Goal: Browse casually

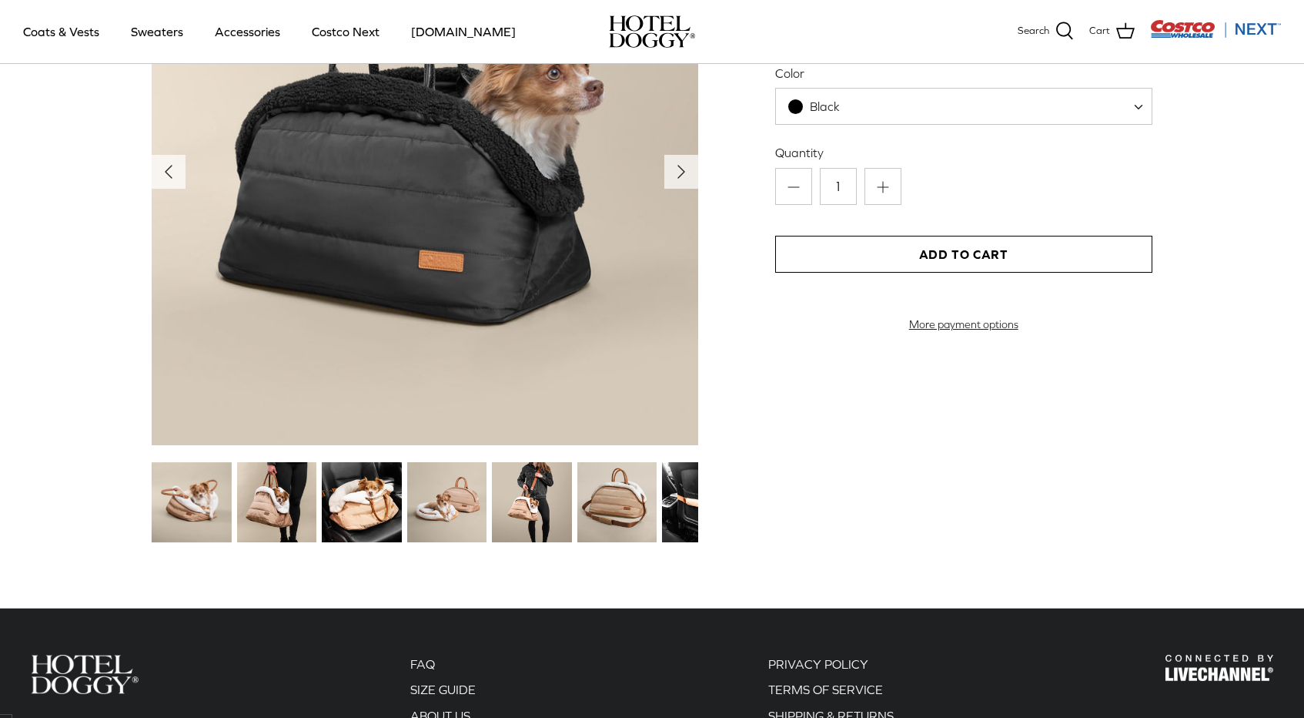
scroll to position [1634, 0]
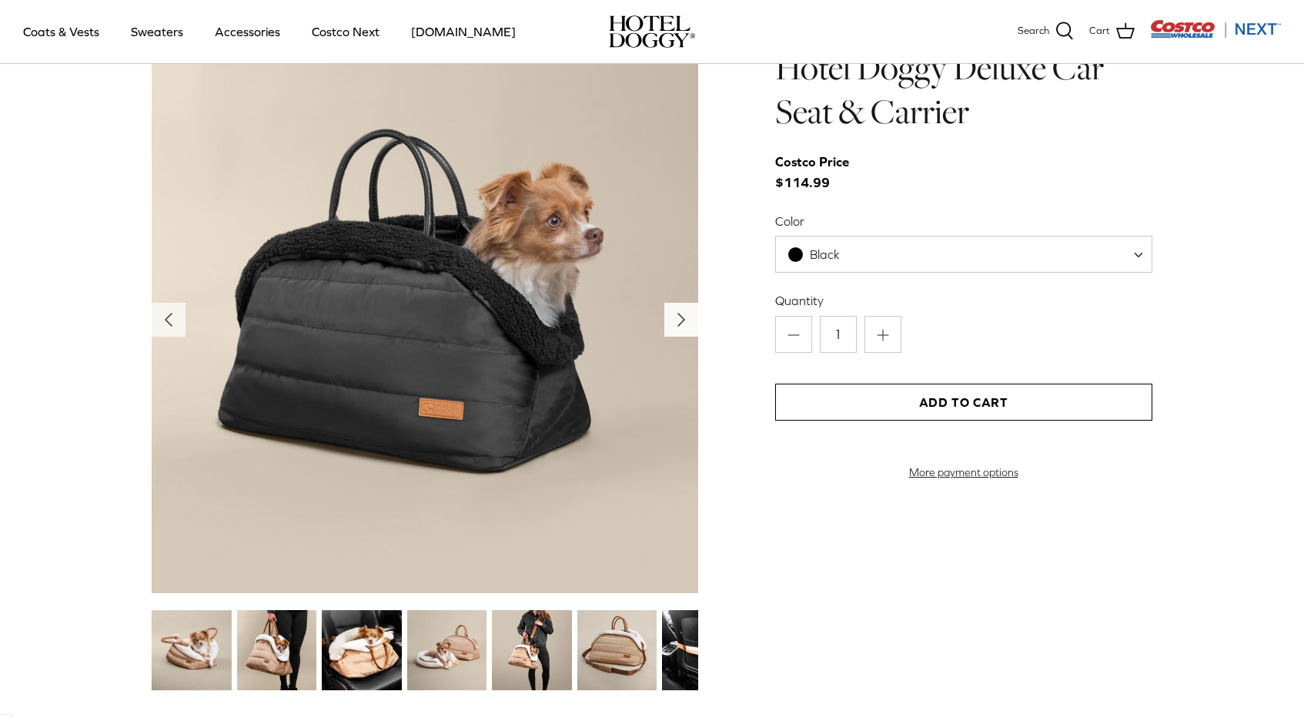
click at [678, 328] on icon "Right" at bounding box center [681, 319] width 25 height 25
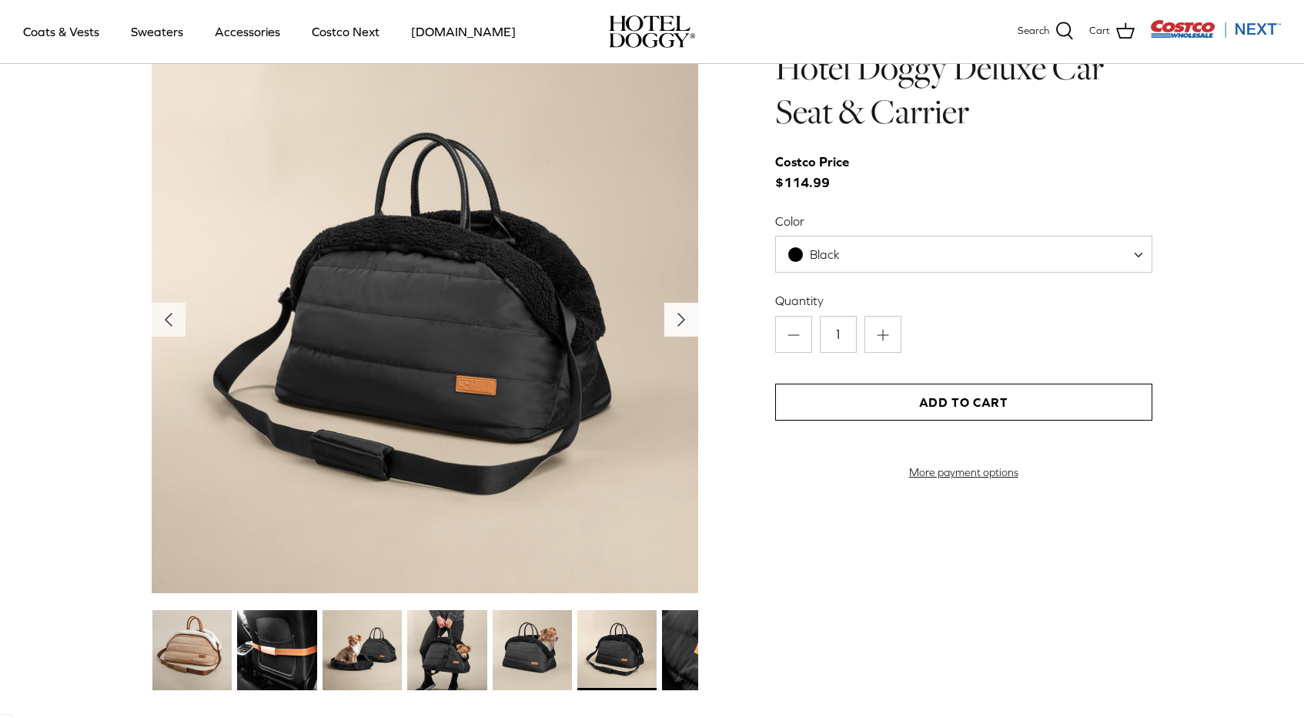
click at [678, 328] on icon "Right" at bounding box center [681, 319] width 25 height 25
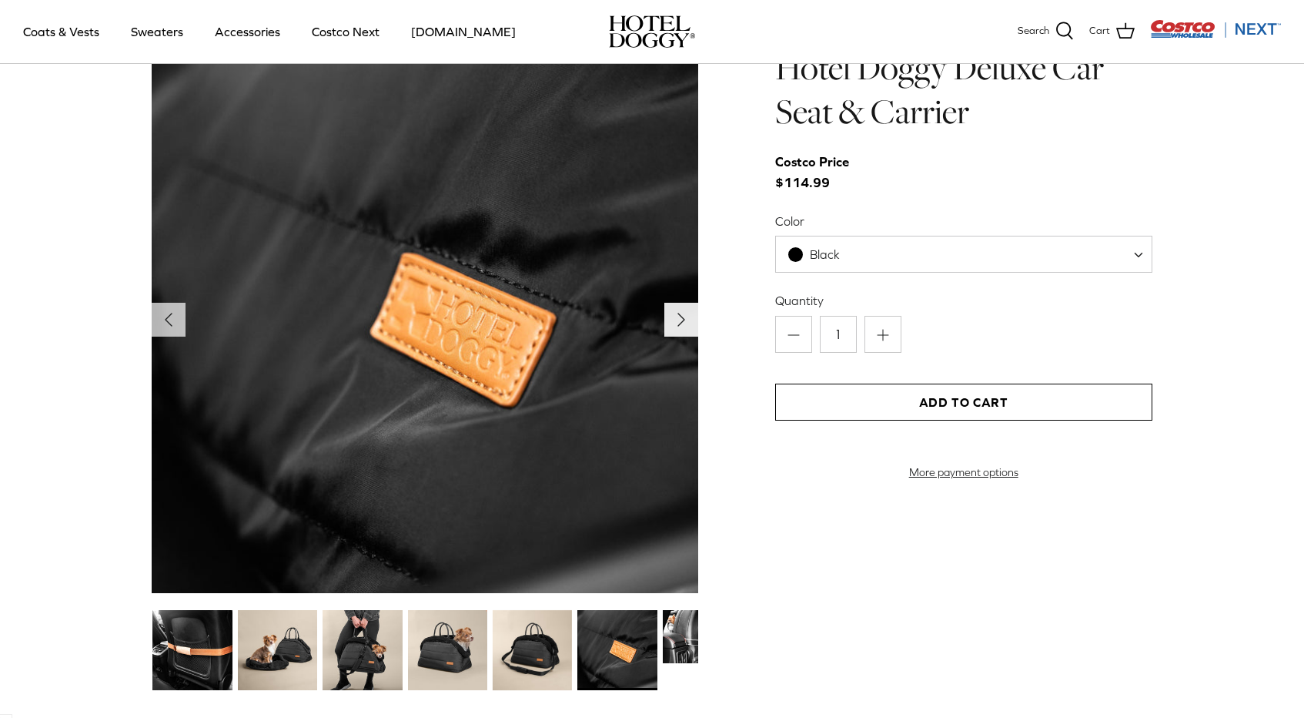
click at [678, 328] on icon "Right" at bounding box center [681, 319] width 25 height 25
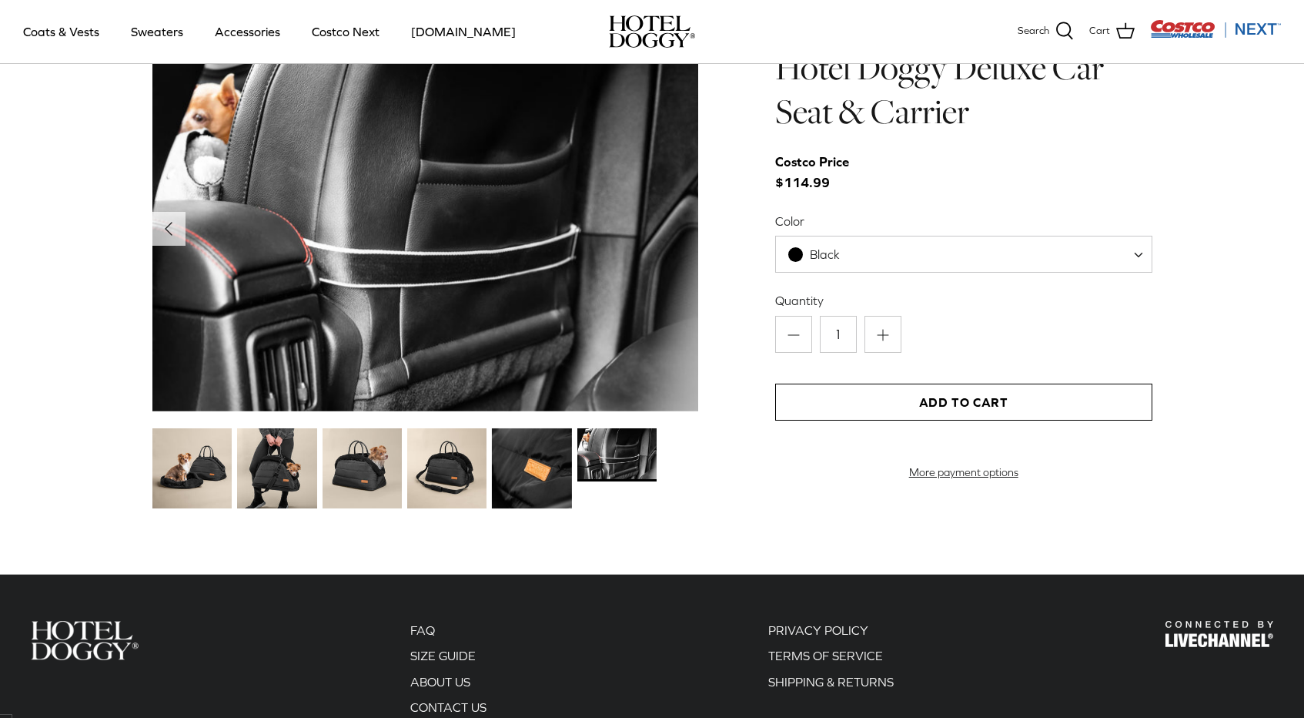
click at [325, 464] on img at bounding box center [362, 467] width 79 height 79
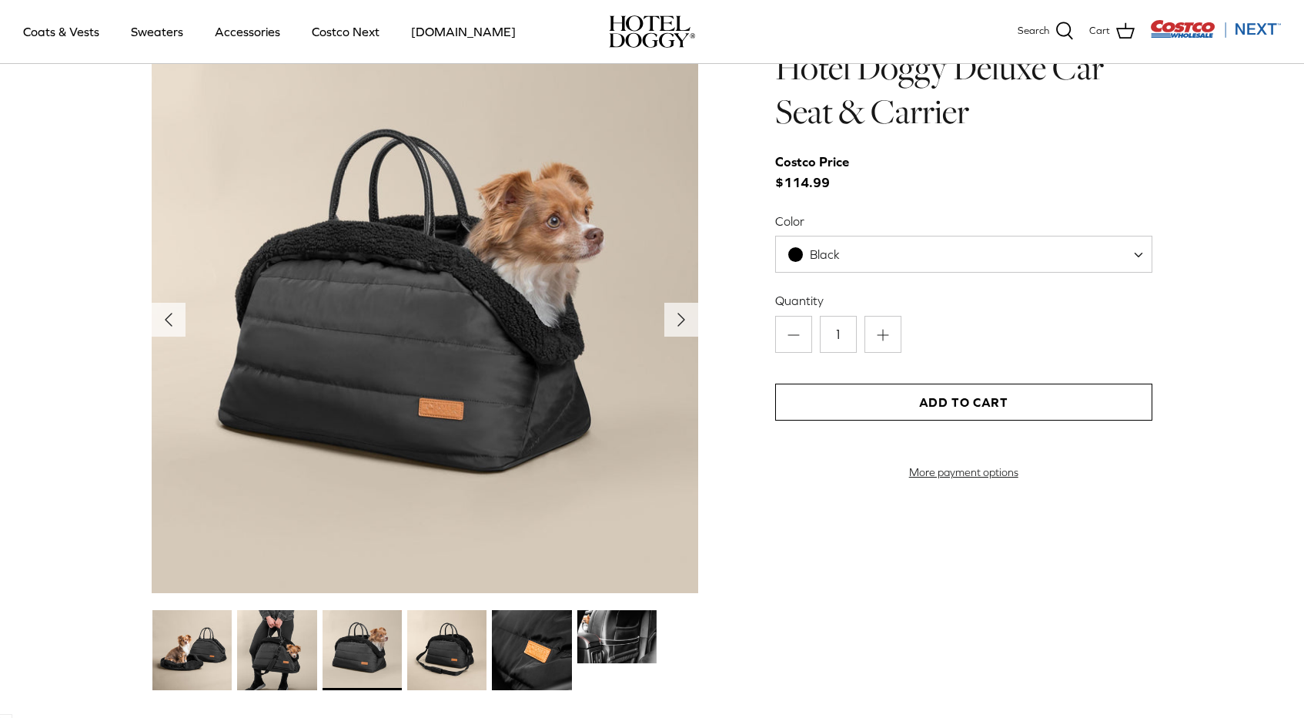
click at [274, 654] on img at bounding box center [276, 649] width 79 height 79
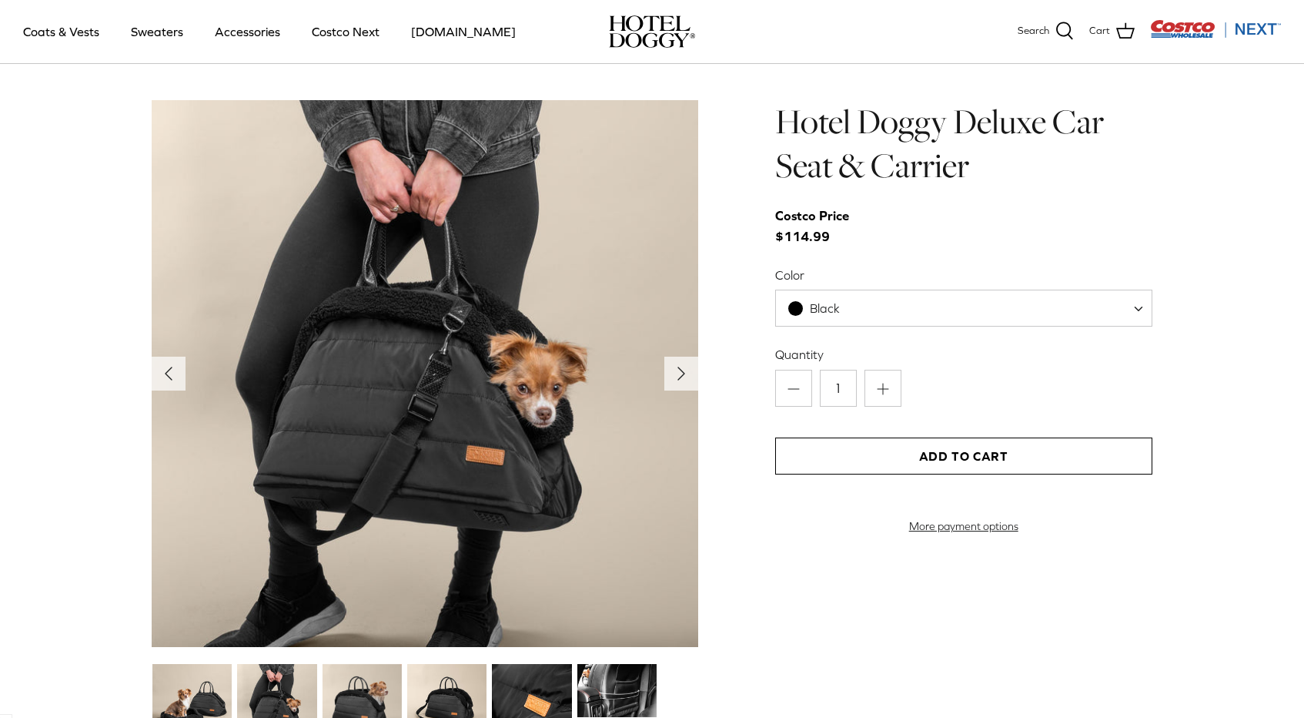
scroll to position [1578, 0]
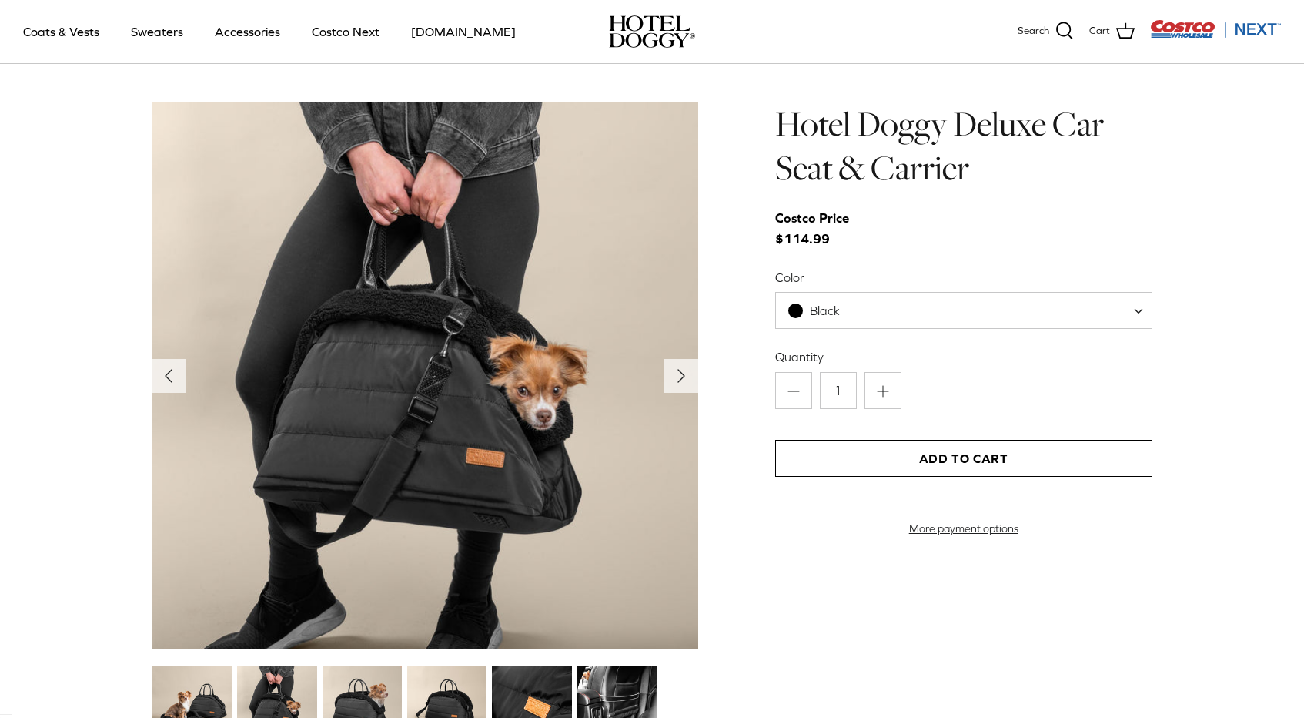
click at [135, 679] on div "Left Right" at bounding box center [651, 425] width 1139 height 647
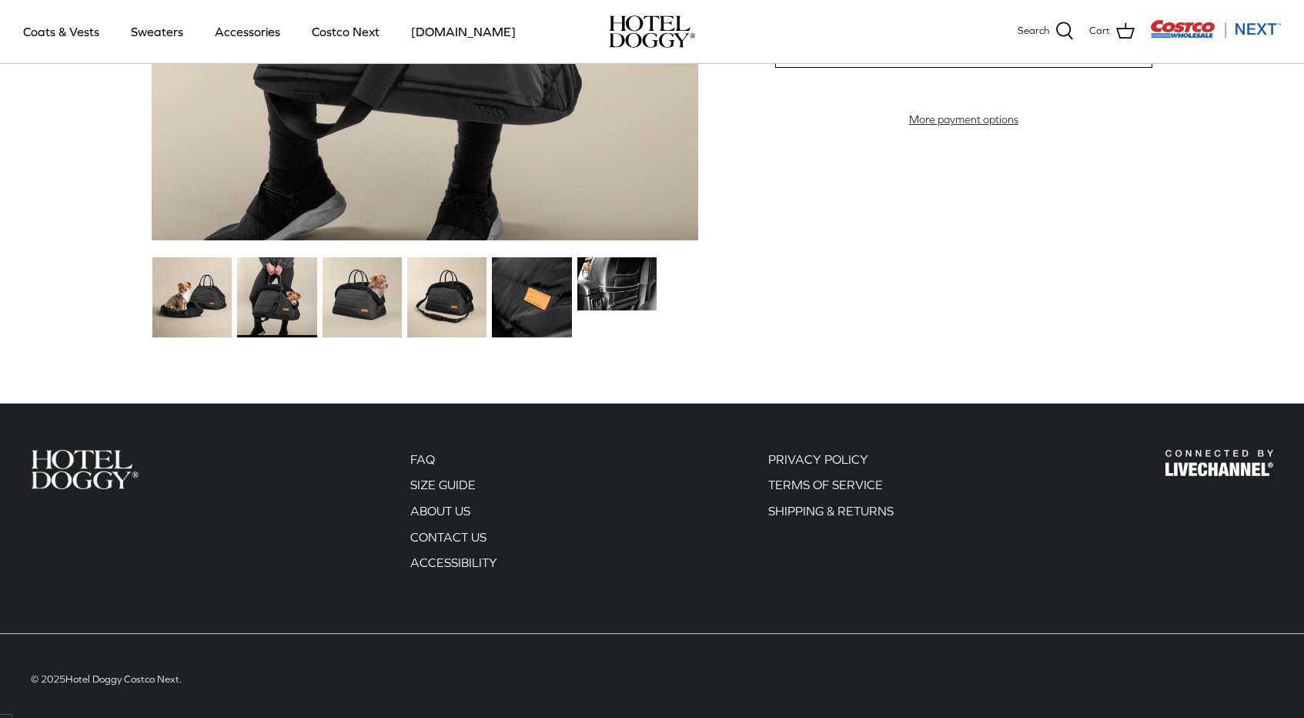
scroll to position [1993, 0]
